Goal: Task Accomplishment & Management: Complete application form

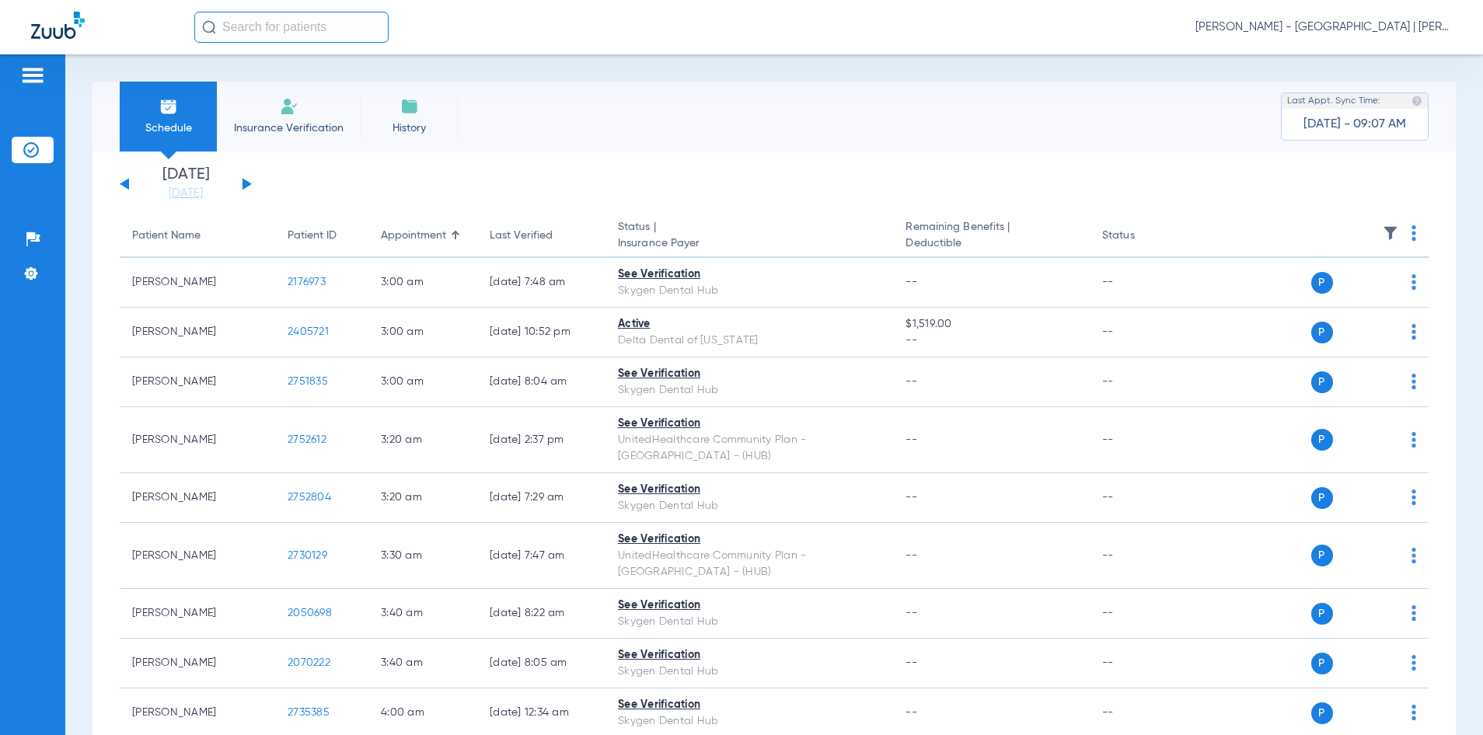
click at [246, 21] on input "text" at bounding box center [291, 27] width 194 height 31
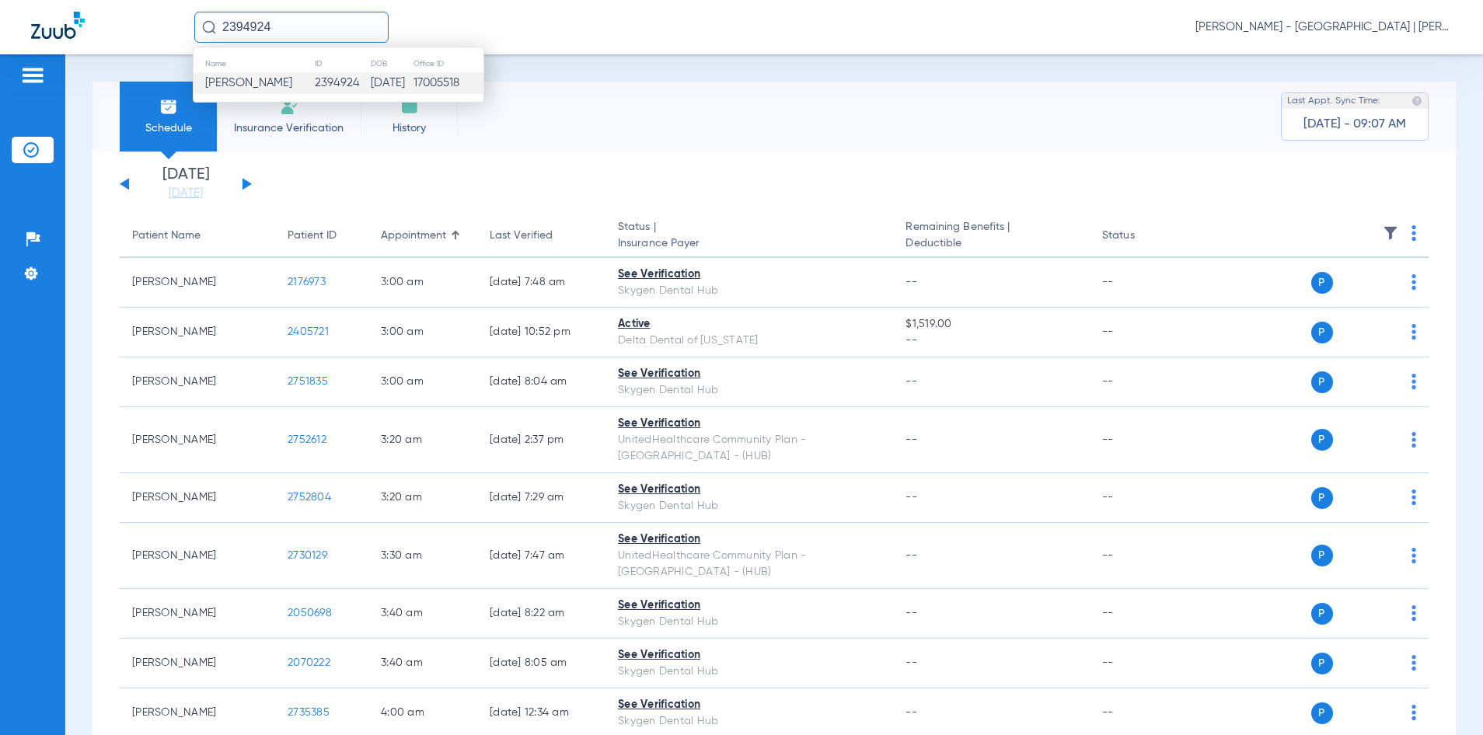
type input "2394924"
click at [344, 91] on td "2394924" at bounding box center [342, 83] width 56 height 22
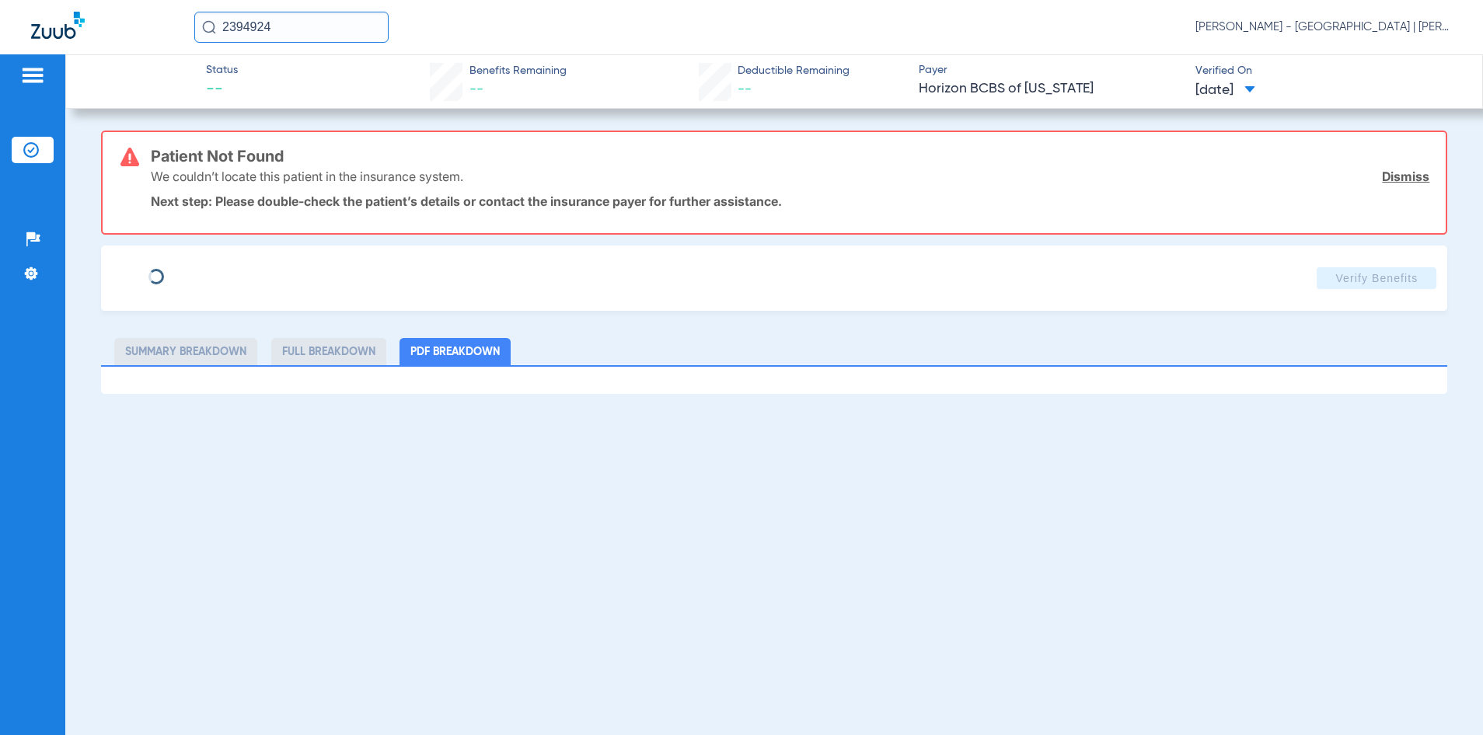
type input "[PERSON_NAME]"
type input "ELEBRASHY"
type input "[DATE]"
type input "3HZN78100020"
type input "0967010000"
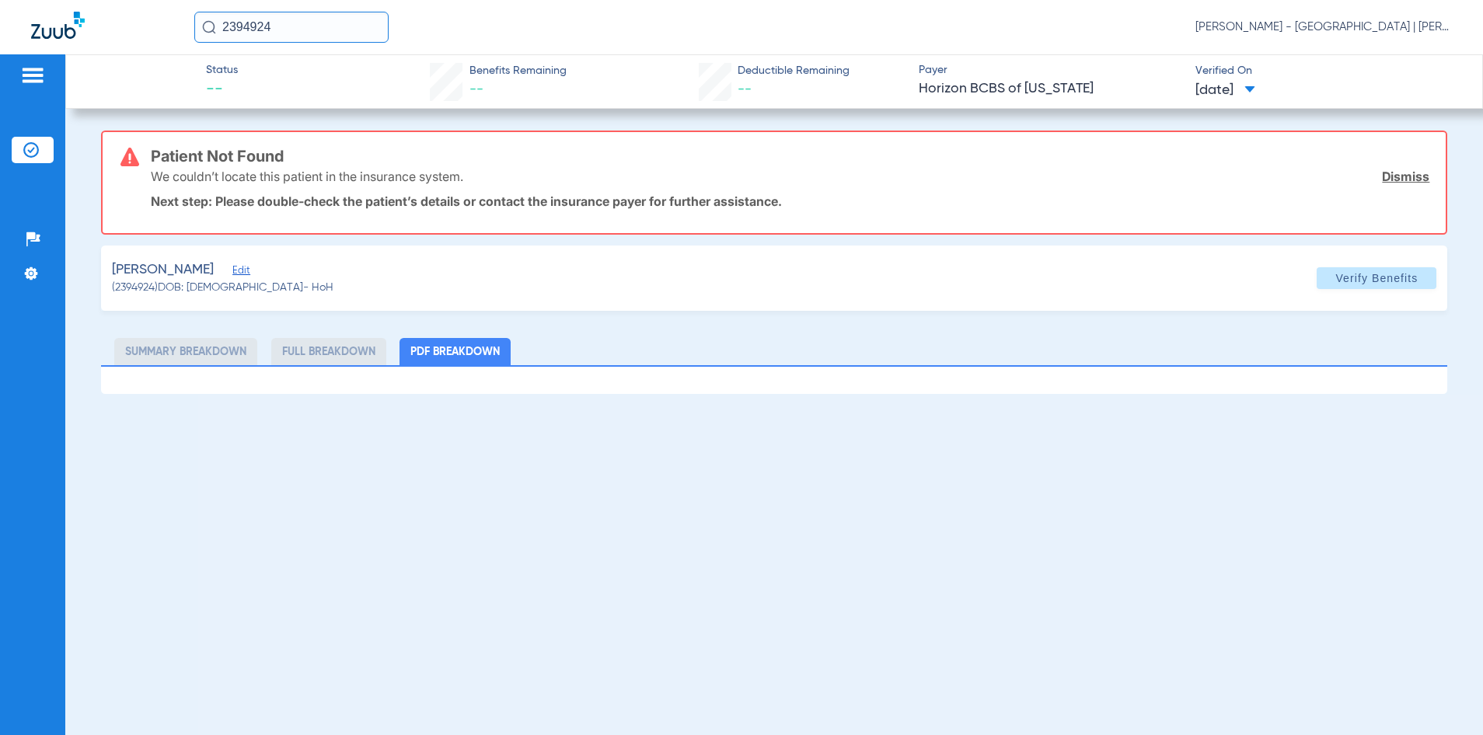
click at [246, 270] on span "Edit" at bounding box center [239, 272] width 14 height 15
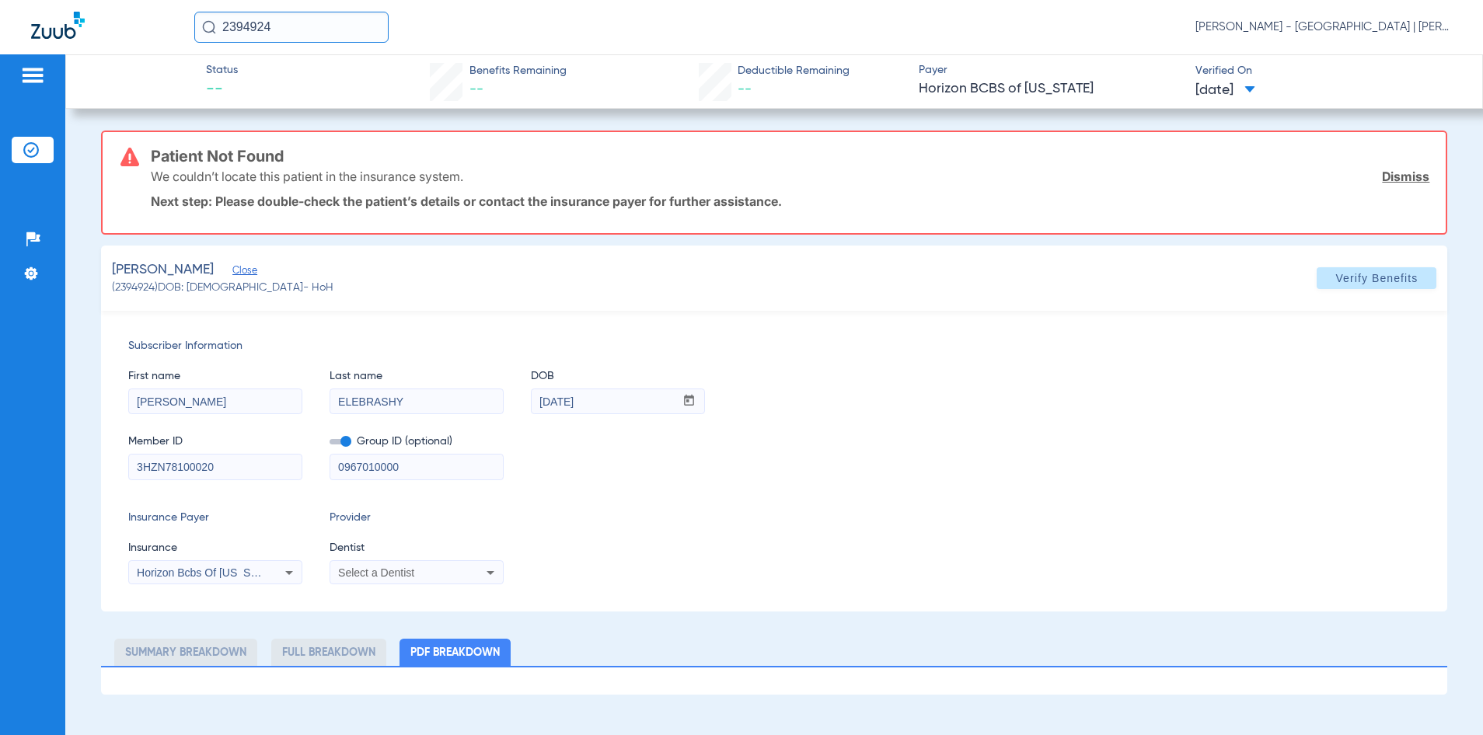
drag, startPoint x: 412, startPoint y: 463, endPoint x: 336, endPoint y: 459, distance: 76.3
click at [336, 459] on input "0967010000" at bounding box center [416, 467] width 173 height 25
click at [1327, 289] on span at bounding box center [1377, 278] width 120 height 37
